Goal: Task Accomplishment & Management: Complete application form

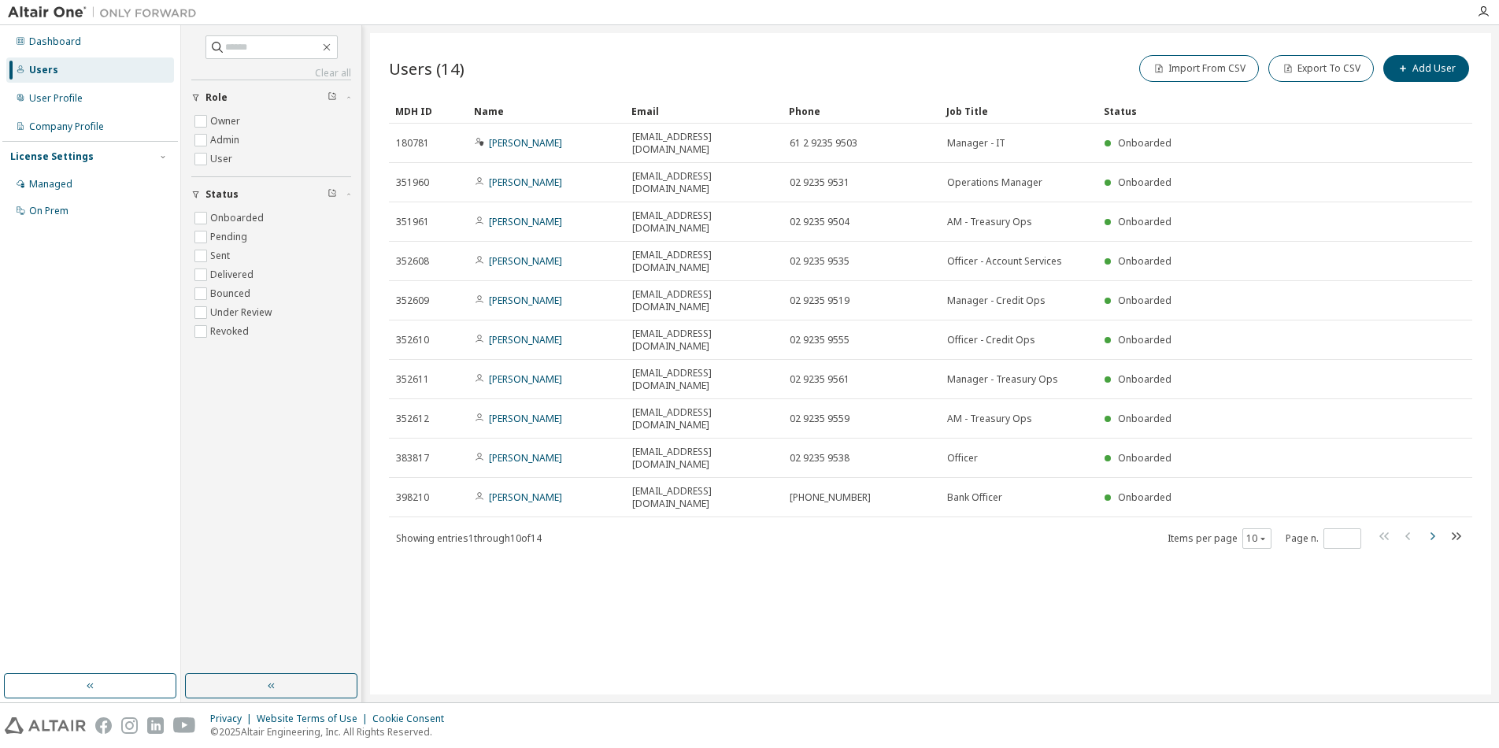
click at [1439, 527] on icon "button" at bounding box center [1432, 536] width 19 height 19
type input "*"
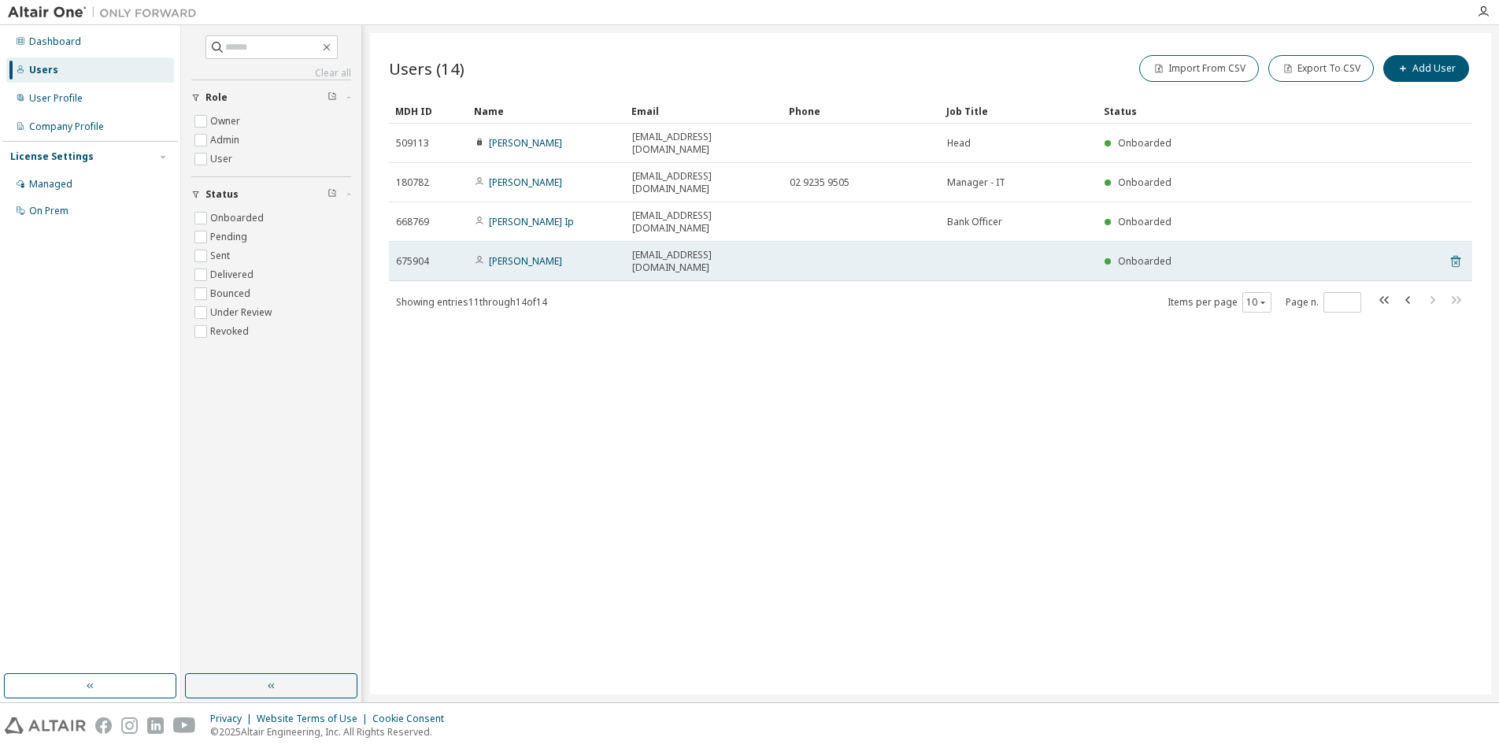
click at [1455, 261] on icon at bounding box center [1456, 263] width 4 height 4
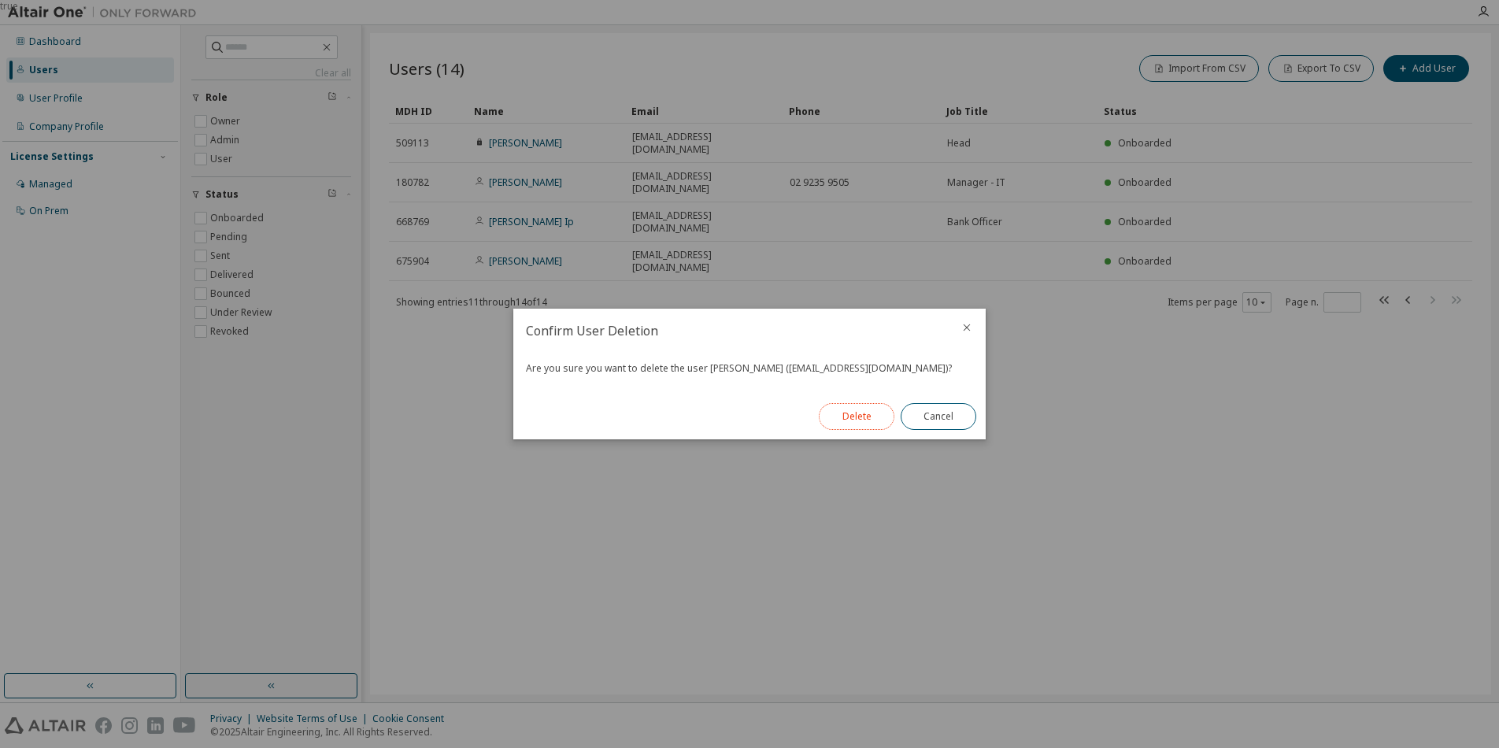
click at [843, 423] on button "Delete" at bounding box center [857, 416] width 76 height 27
click at [930, 418] on button "Close" at bounding box center [939, 416] width 76 height 27
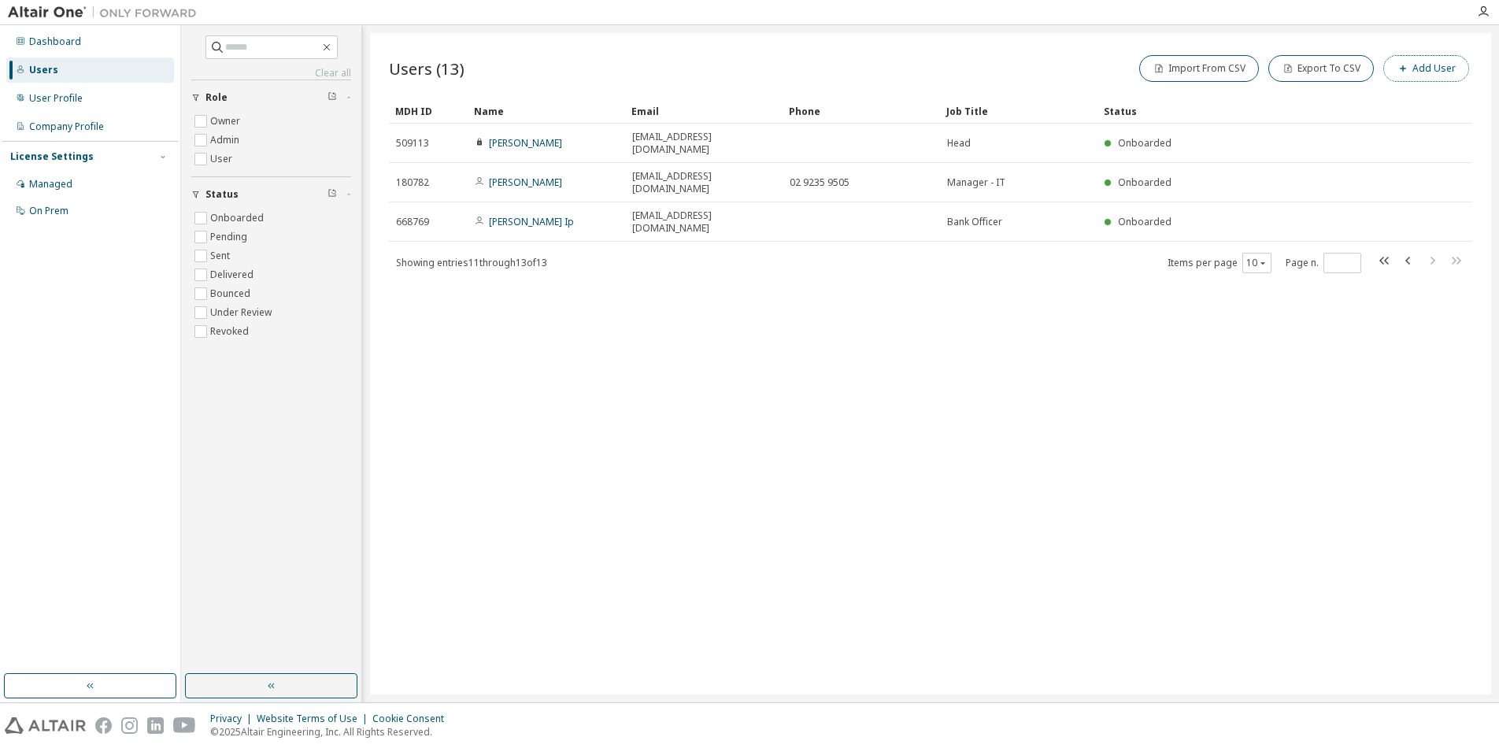
click at [1435, 65] on button "Add User" at bounding box center [1427, 68] width 86 height 27
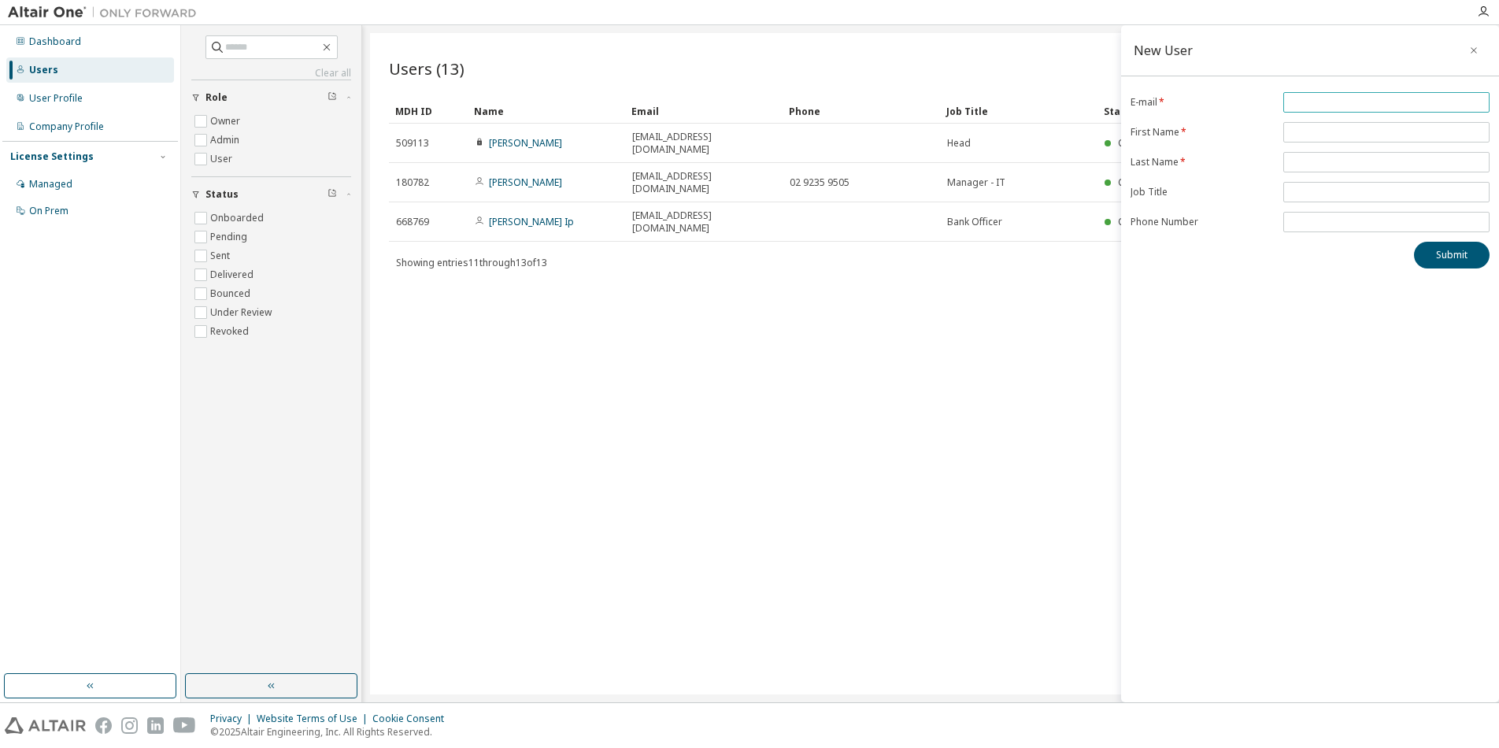
click at [1291, 97] on input "email" at bounding box center [1386, 102] width 198 height 13
type input "**********"
click at [1354, 139] on span at bounding box center [1387, 132] width 206 height 20
click at [1354, 137] on span at bounding box center [1387, 132] width 206 height 20
click at [1361, 125] on span at bounding box center [1387, 132] width 206 height 20
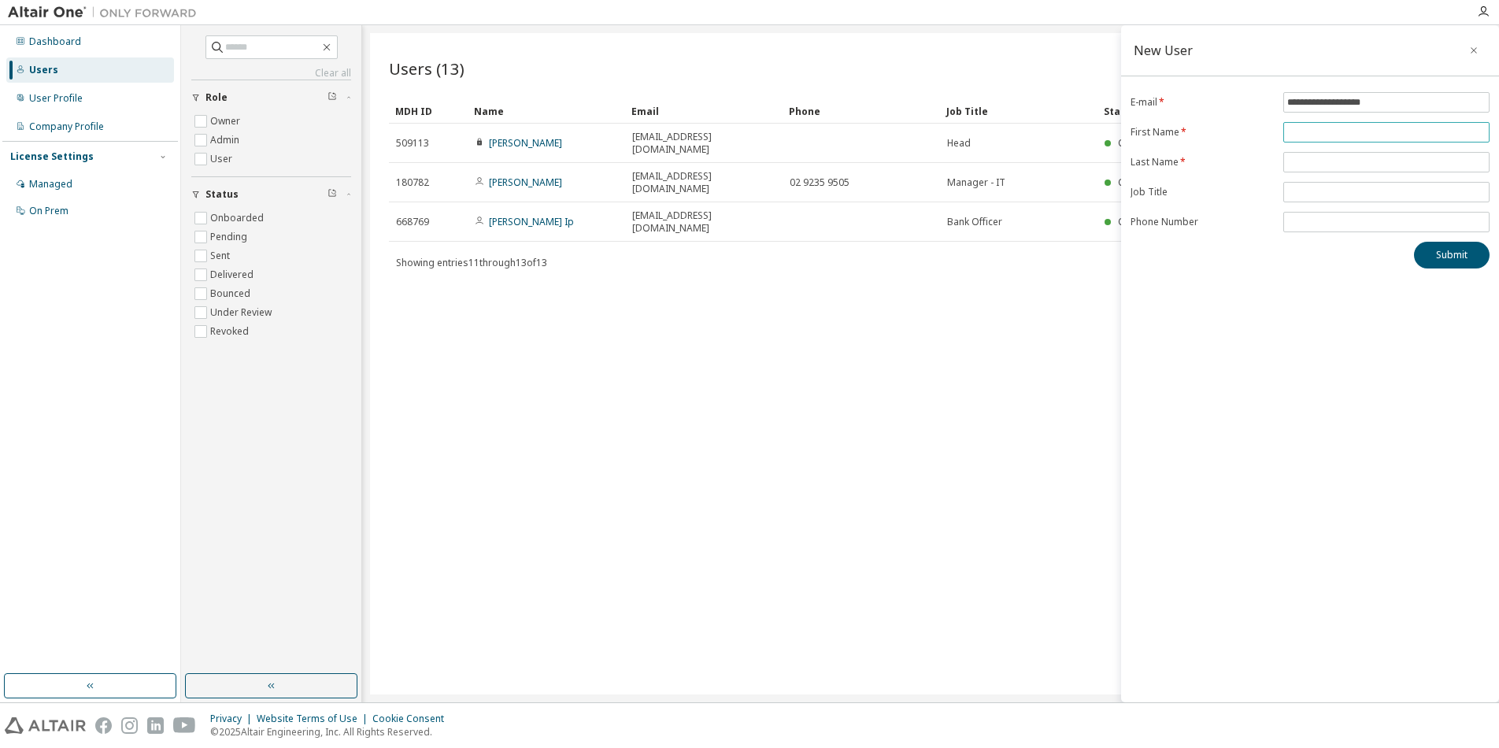
click at [1360, 134] on input "text" at bounding box center [1386, 132] width 198 height 13
type input "*******"
type input "***"
click at [1311, 195] on input "text" at bounding box center [1386, 192] width 198 height 13
click at [1447, 249] on button "Submit" at bounding box center [1452, 255] width 76 height 27
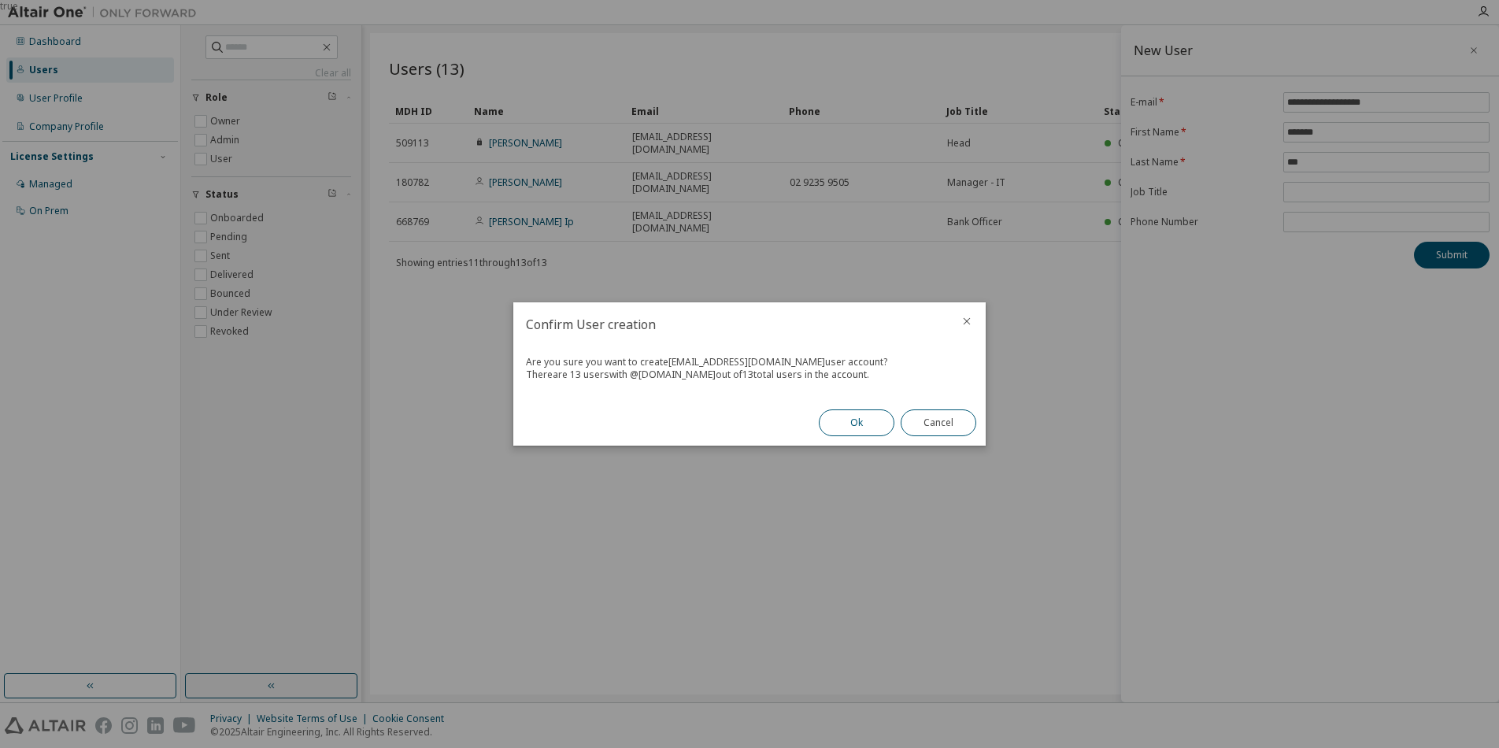
click at [857, 427] on button "Ok" at bounding box center [857, 422] width 76 height 27
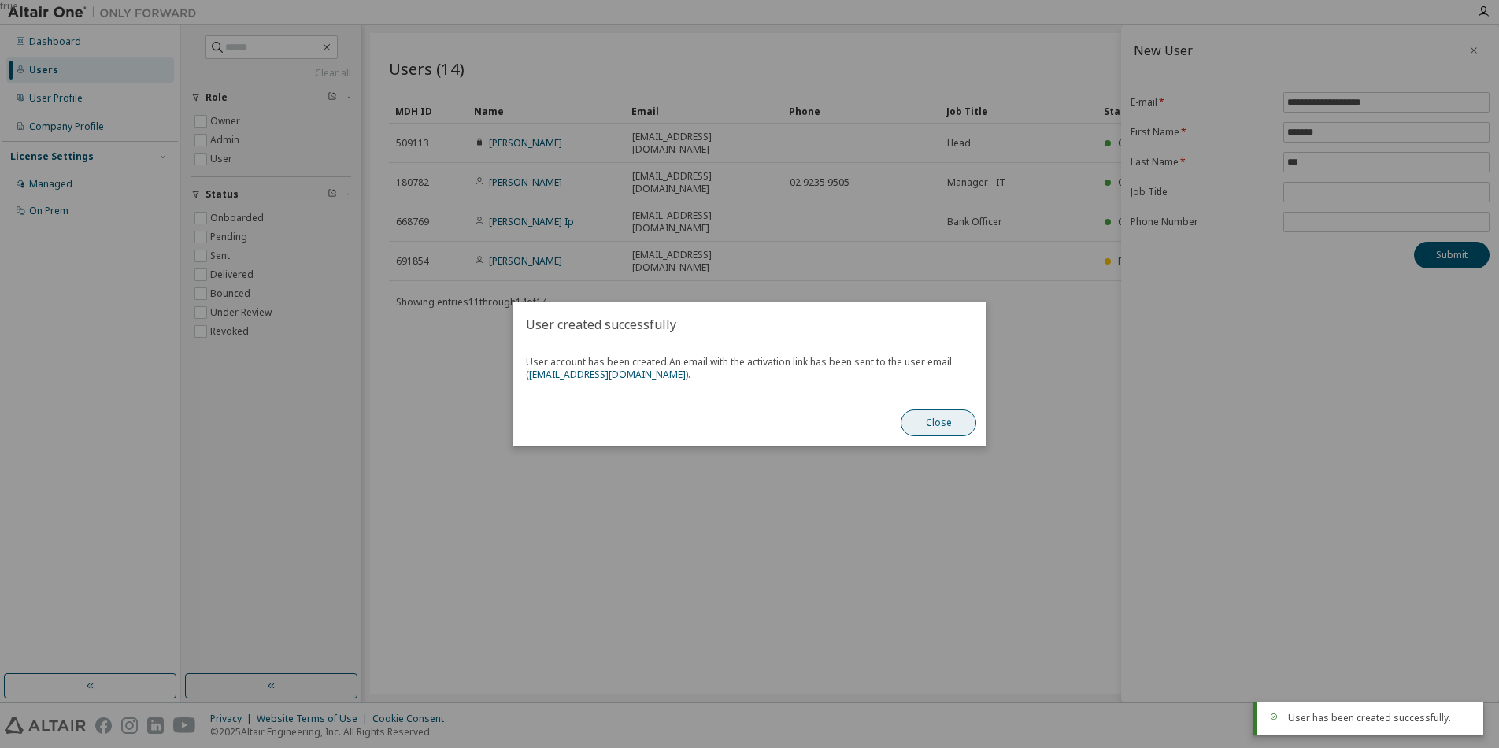
click at [929, 417] on button "Close" at bounding box center [939, 422] width 76 height 27
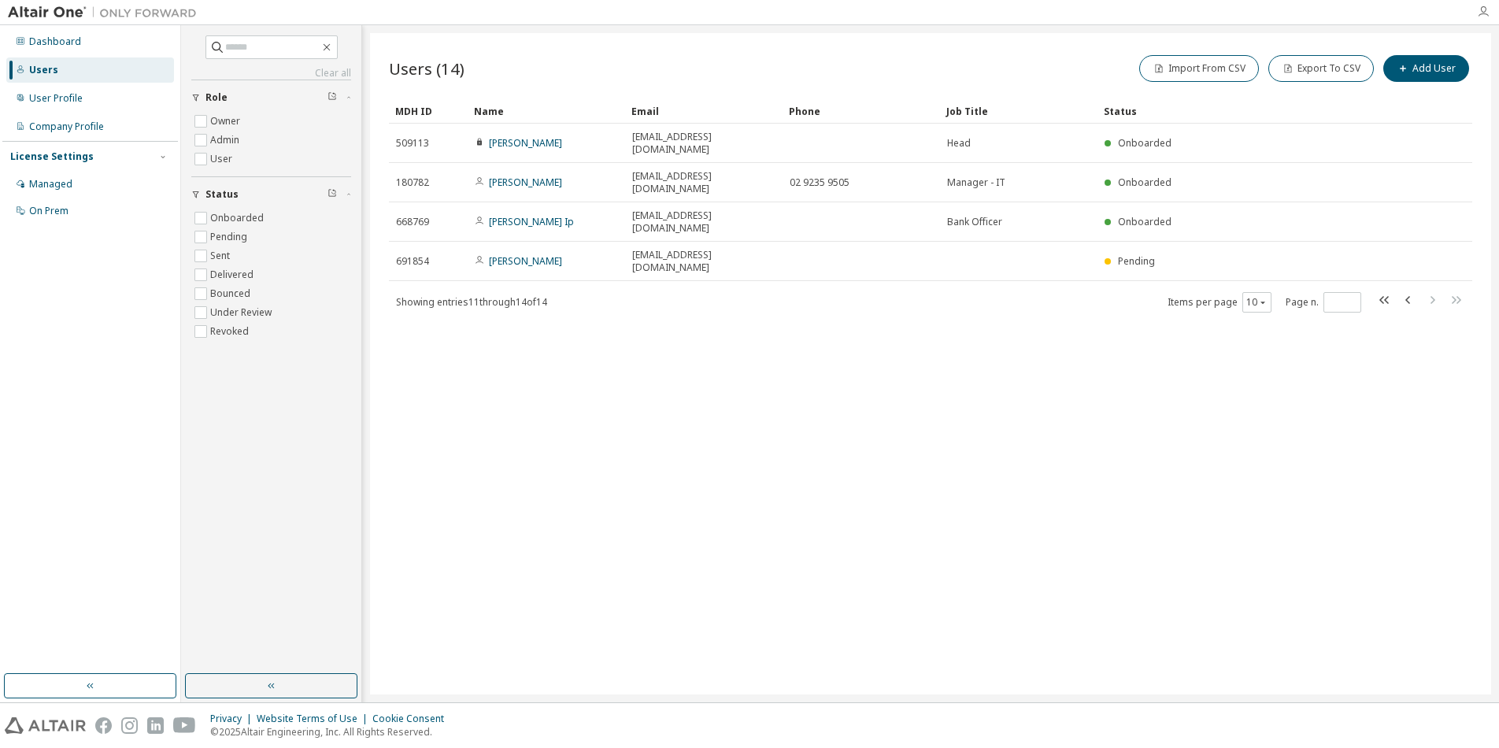
click at [1484, 16] on icon "button" at bounding box center [1483, 12] width 13 height 13
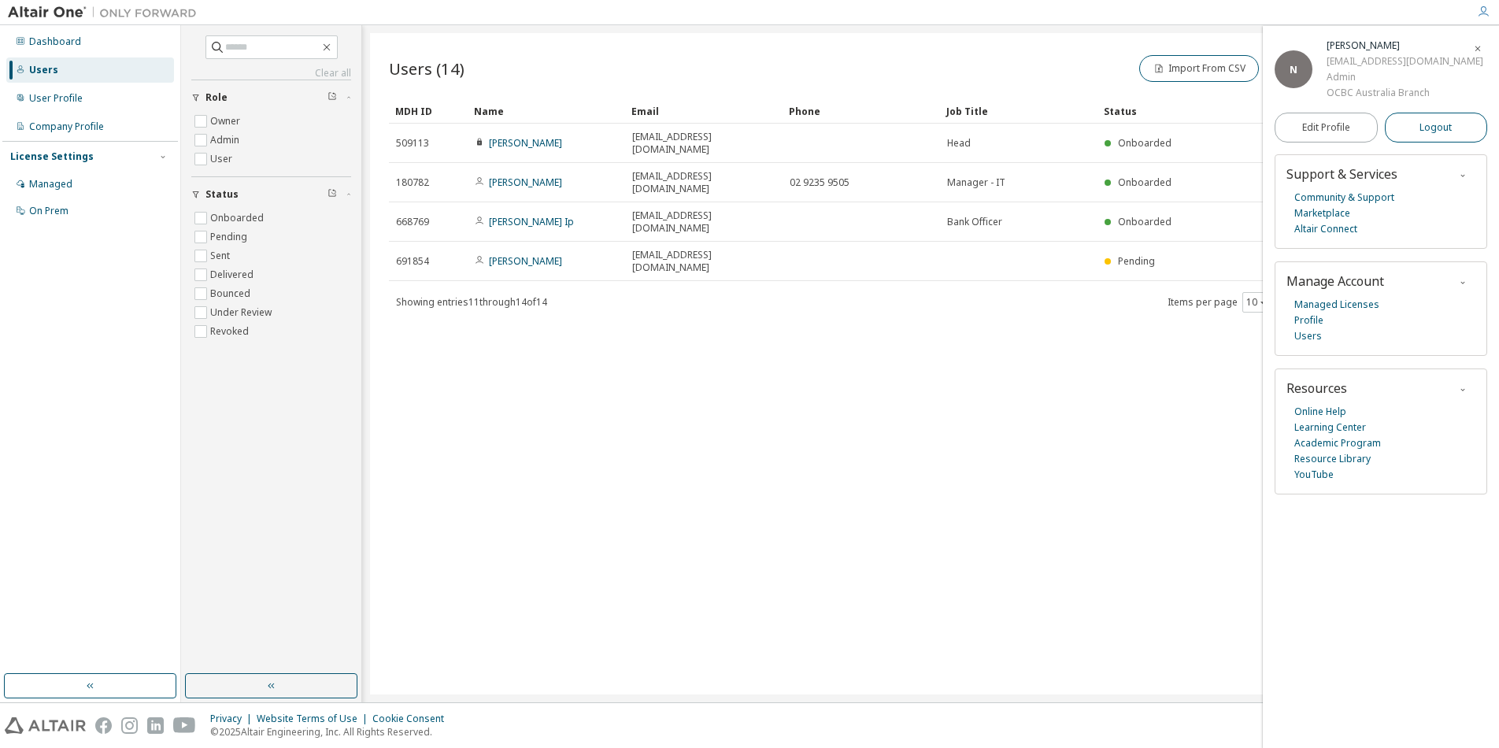
click at [1443, 124] on span "Logout" at bounding box center [1436, 128] width 32 height 16
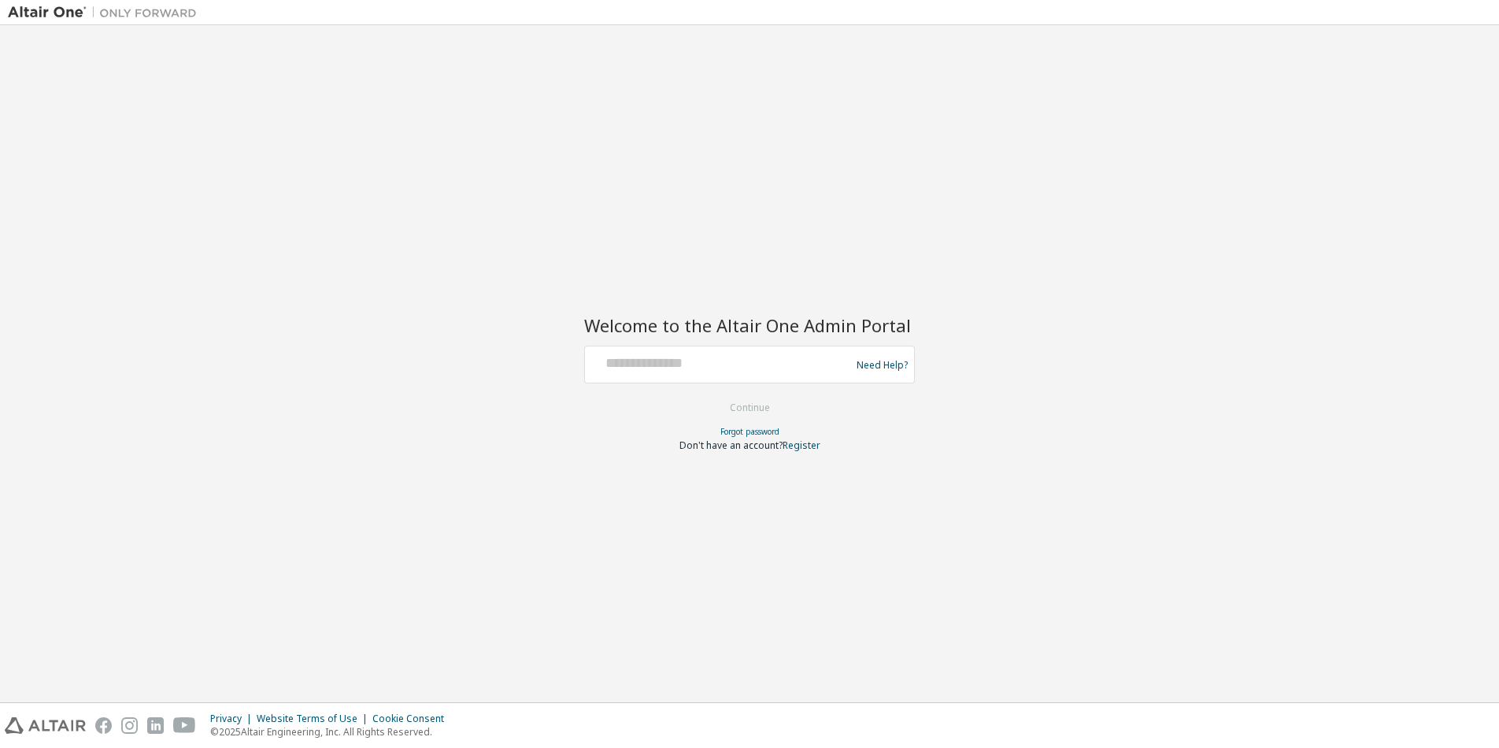
click at [1267, 278] on div "Welcome to the Altair One Admin Portal Need Help? Please make sure that you pro…" at bounding box center [750, 363] width 1484 height 661
click at [1169, 268] on div "Welcome to the Altair One Admin Portal Need Help? Please make sure that you pro…" at bounding box center [750, 363] width 1484 height 661
click at [769, 202] on div "Welcome to the Altair One Admin Portal Need Help? Please make sure that you pro…" at bounding box center [750, 363] width 1484 height 661
